Goal: Task Accomplishment & Management: Complete application form

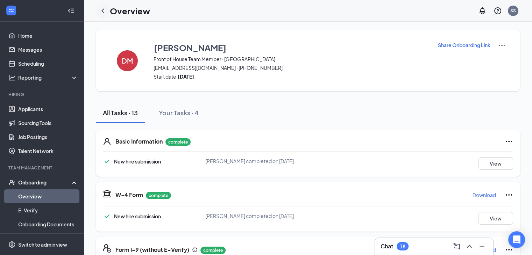
click at [101, 13] on icon "ChevronLeft" at bounding box center [103, 11] width 8 height 8
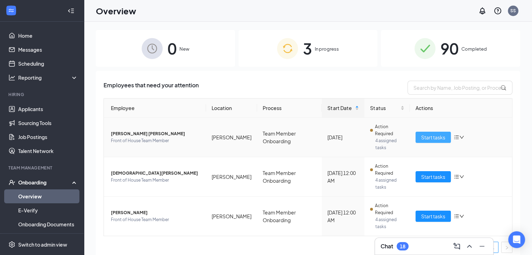
click at [426, 134] on span "Start tasks" at bounding box center [433, 138] width 24 height 8
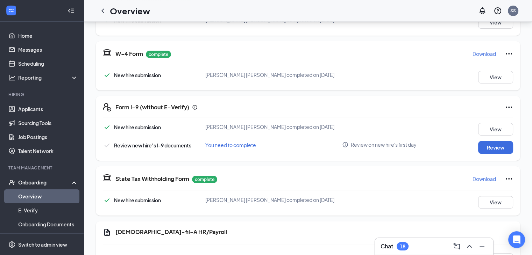
scroll to position [146, 0]
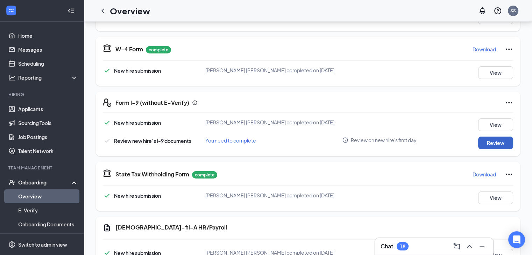
click at [498, 147] on button "Review" at bounding box center [495, 143] width 35 height 13
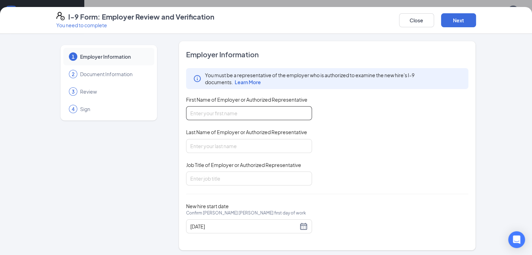
click at [247, 108] on input "First Name of Employer or Authorized Representative" at bounding box center [249, 113] width 126 height 14
type input "[PERSON_NAME]"
click at [218, 177] on input "Job Title of Employer or Authorized Representative" at bounding box center [249, 179] width 126 height 14
type input "Operations Director"
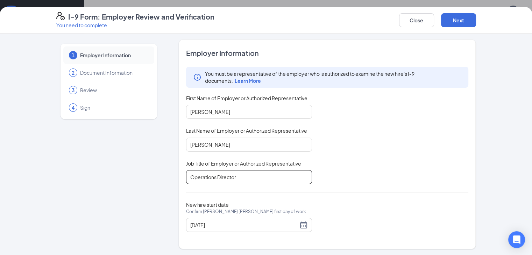
scroll to position [226, 0]
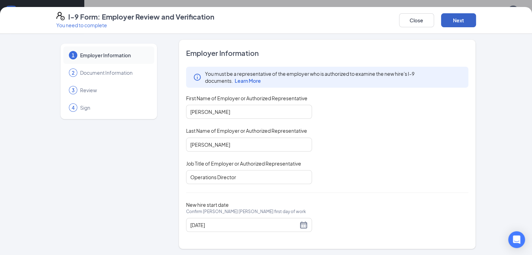
click at [476, 24] on button "Next" at bounding box center [458, 20] width 35 height 14
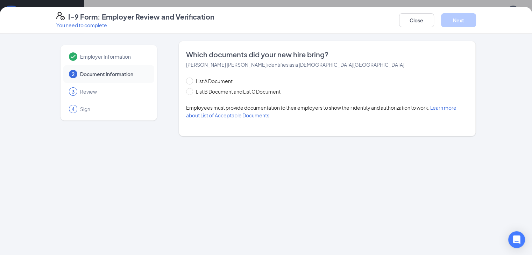
scroll to position [0, 0]
click at [186, 90] on input "List B Document and List C Document" at bounding box center [188, 90] width 5 height 5
radio input "true"
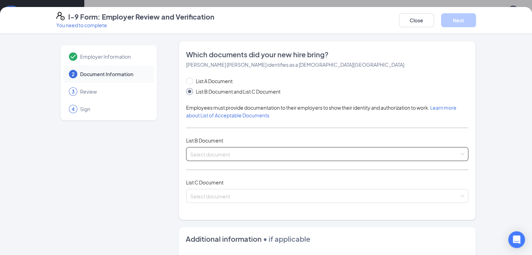
click at [192, 152] on input "search" at bounding box center [324, 153] width 269 height 10
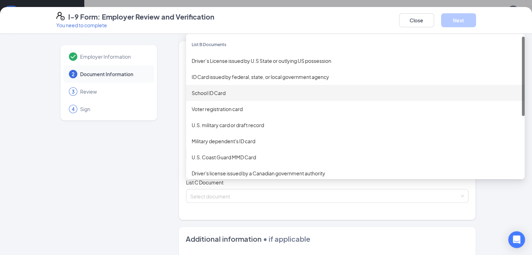
click at [215, 95] on div "School ID Card" at bounding box center [355, 93] width 327 height 8
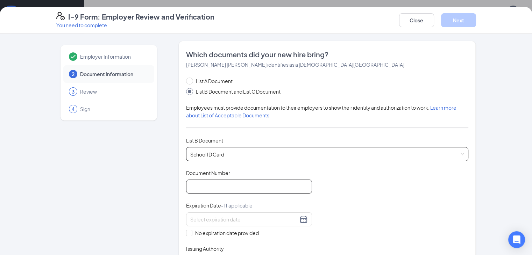
click at [205, 186] on input "Document Number" at bounding box center [249, 187] width 126 height 14
type input "011"
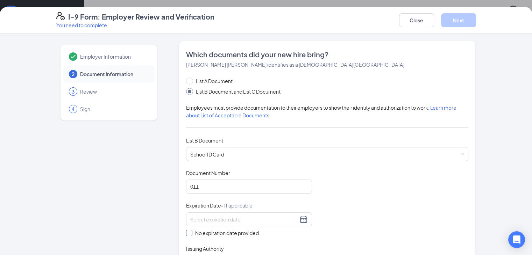
click at [186, 234] on input "No expiration date provided" at bounding box center [188, 232] width 5 height 5
checkbox input "true"
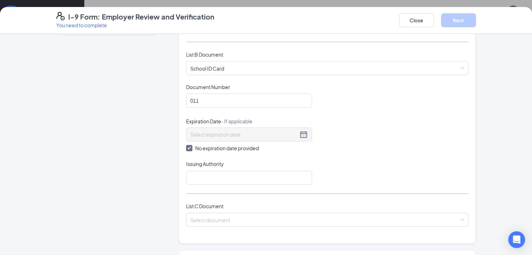
scroll to position [94, 0]
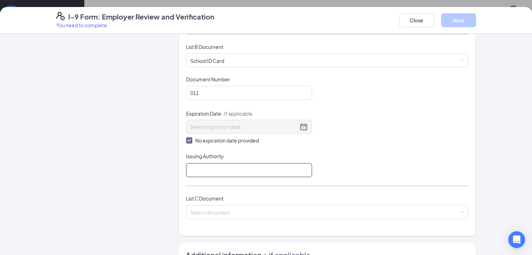
click at [257, 171] on input "Issuing Authority" at bounding box center [249, 170] width 126 height 14
type input "[US_STATE]"
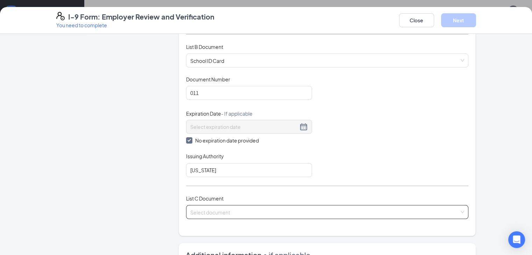
click at [238, 213] on input "search" at bounding box center [324, 211] width 269 height 10
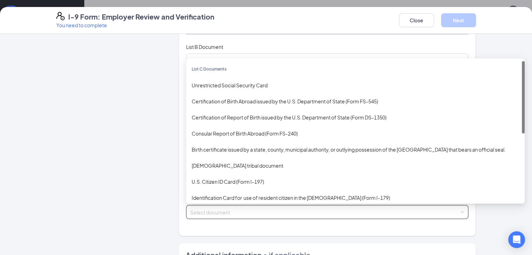
click at [256, 92] on div "Unrestricted Social Security Card" at bounding box center [355, 85] width 339 height 16
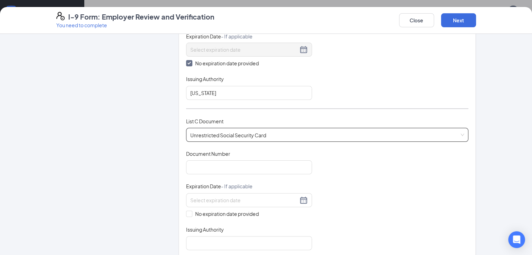
scroll to position [172, 0]
click at [250, 166] on input "Document Number" at bounding box center [249, 166] width 126 height 14
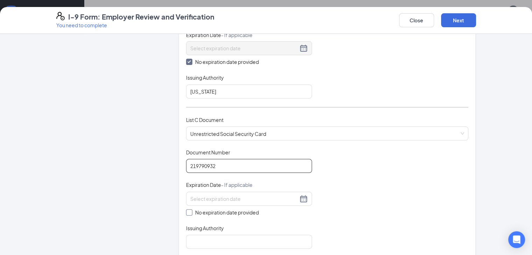
type input "219790932"
click at [186, 210] on input "No expiration date provided" at bounding box center [188, 212] width 5 height 5
checkbox input "true"
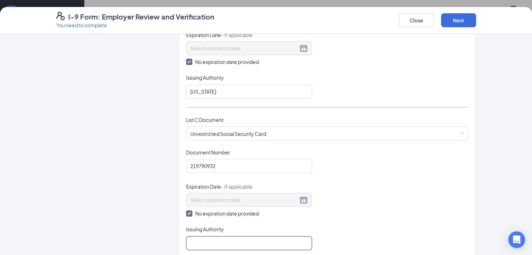
click at [189, 238] on input "Issuing Authority" at bounding box center [249, 243] width 126 height 14
type input "Social Security Administration"
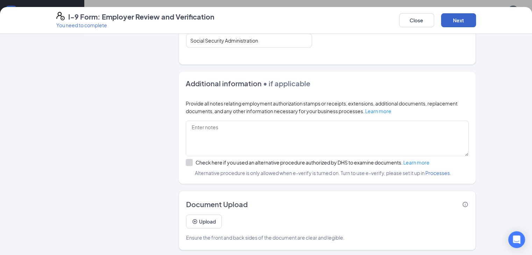
click at [476, 25] on button "Next" at bounding box center [458, 20] width 35 height 14
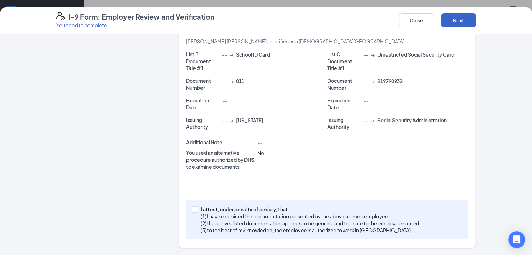
scroll to position [114, 0]
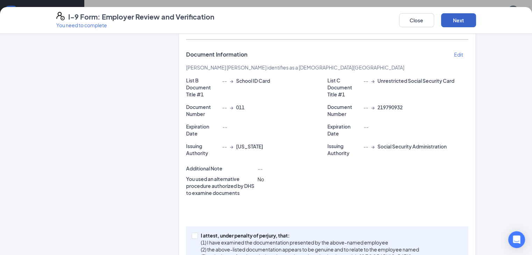
click at [476, 22] on button "Next" at bounding box center [458, 20] width 35 height 14
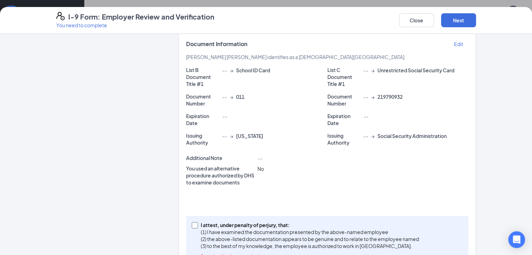
click at [192, 222] on span at bounding box center [195, 225] width 6 height 6
click at [192, 222] on input "I attest, under penalty of [PERSON_NAME], that: (1) I have examined the documen…" at bounding box center [194, 224] width 5 height 5
checkbox input "true"
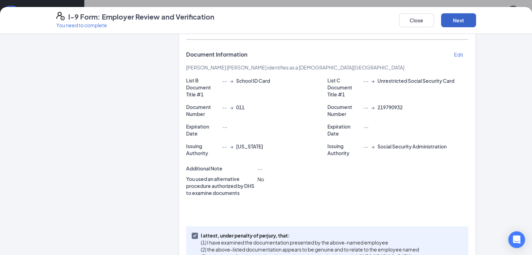
click at [476, 24] on button "Next" at bounding box center [458, 20] width 35 height 14
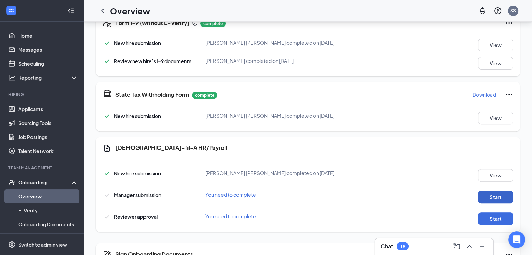
click at [496, 202] on button "Start" at bounding box center [495, 197] width 35 height 13
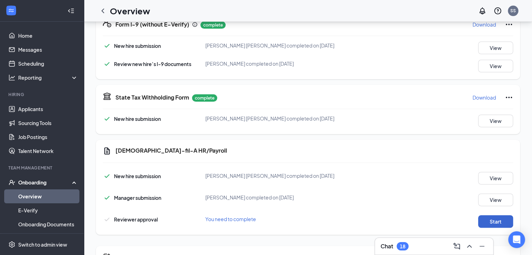
click at [501, 223] on button "Start" at bounding box center [495, 221] width 35 height 13
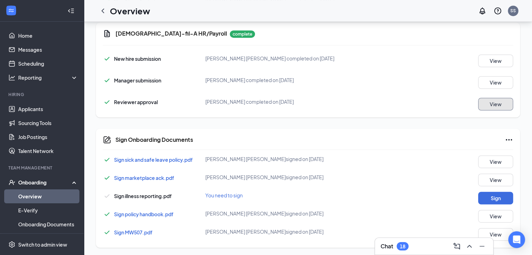
scroll to position [344, 0]
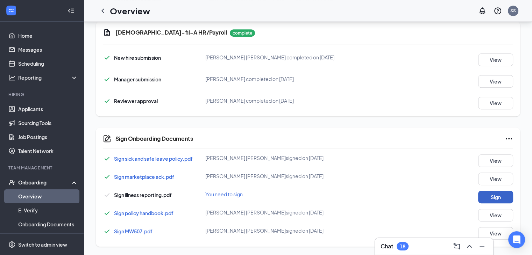
click at [497, 197] on button "Sign" at bounding box center [495, 197] width 35 height 13
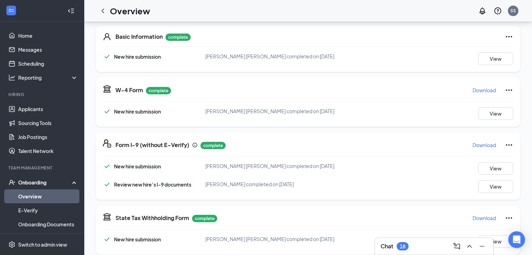
scroll to position [0, 0]
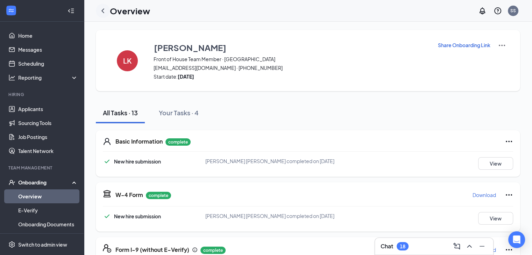
click at [104, 14] on icon "ChevronLeft" at bounding box center [103, 11] width 8 height 8
